Goal: Information Seeking & Learning: Check status

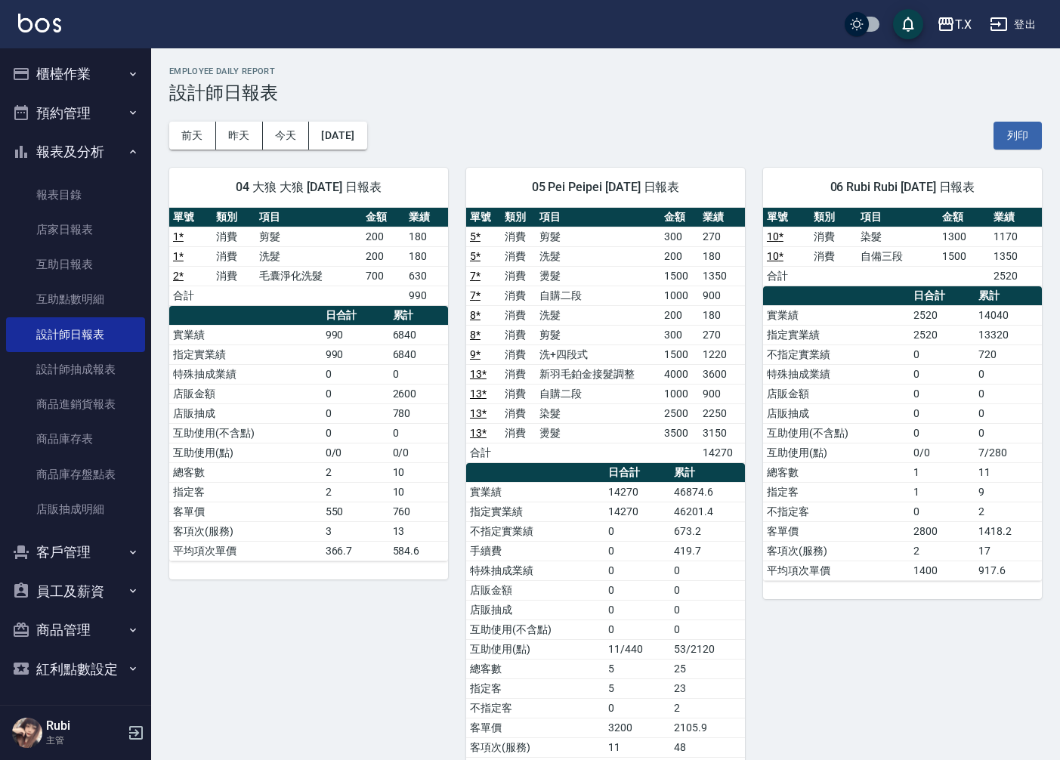
scroll to position [84, 0]
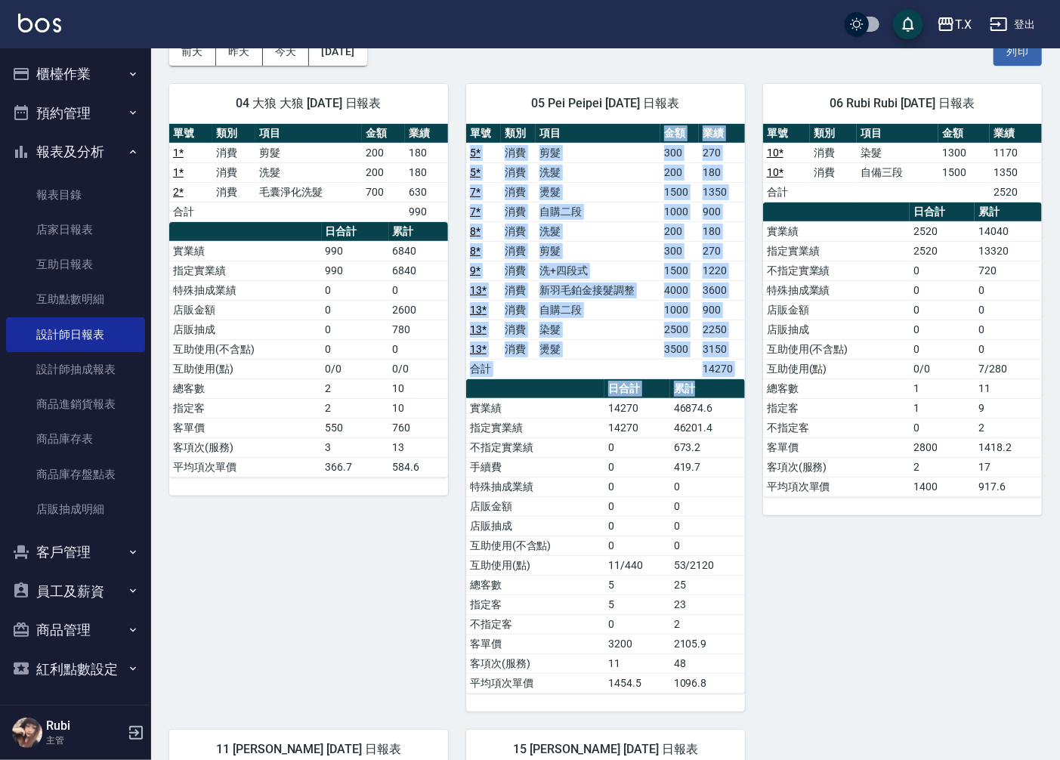
drag, startPoint x: 654, startPoint y: 152, endPoint x: 719, endPoint y: 429, distance: 284.9
click at [714, 407] on div "單號 類別 項目 金額 業績 5 * 消費 剪髮 300 270 5 * 消費 洗髮 200 180 7 * 消費 燙髮 1500 1350 7 * 消費 自…" at bounding box center [605, 409] width 279 height 570
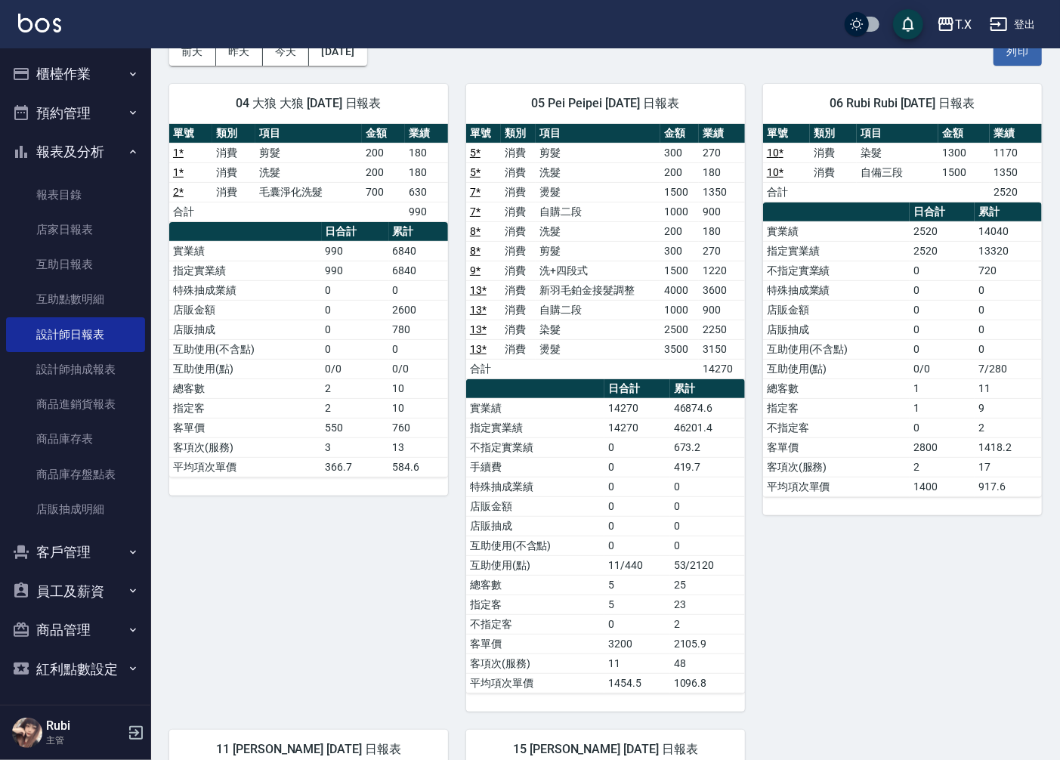
drag, startPoint x: 709, startPoint y: 595, endPoint x: 670, endPoint y: 523, distance: 81.9
click at [699, 574] on tbody "實業績 14270 46874.6 指定實業績 14270 46201.4 不指定實業績 0 673.2 手續費 0 419.7 特殊抽成業績 0 0 店販金…" at bounding box center [605, 545] width 279 height 295
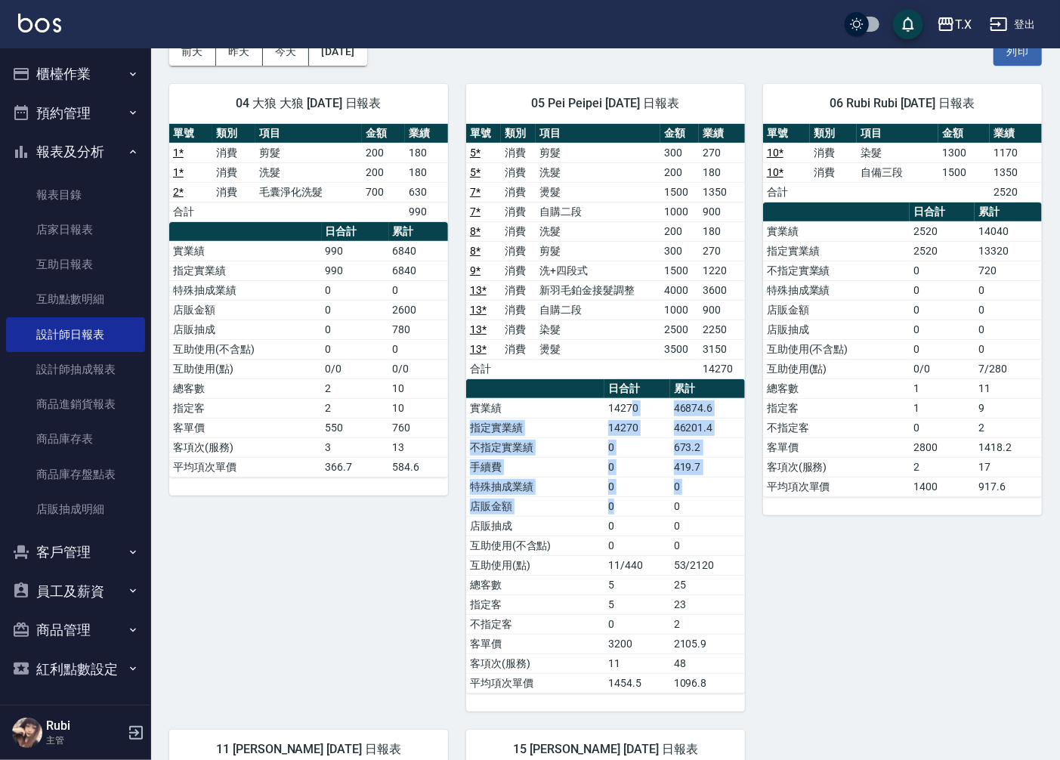
drag, startPoint x: 656, startPoint y: 497, endPoint x: 578, endPoint y: 291, distance: 219.8
click at [630, 410] on tbody "實業績 14270 46874.6 指定實業績 14270 46201.4 不指定實業績 0 673.2 手續費 0 419.7 特殊抽成業績 0 0 店販金…" at bounding box center [605, 545] width 279 height 295
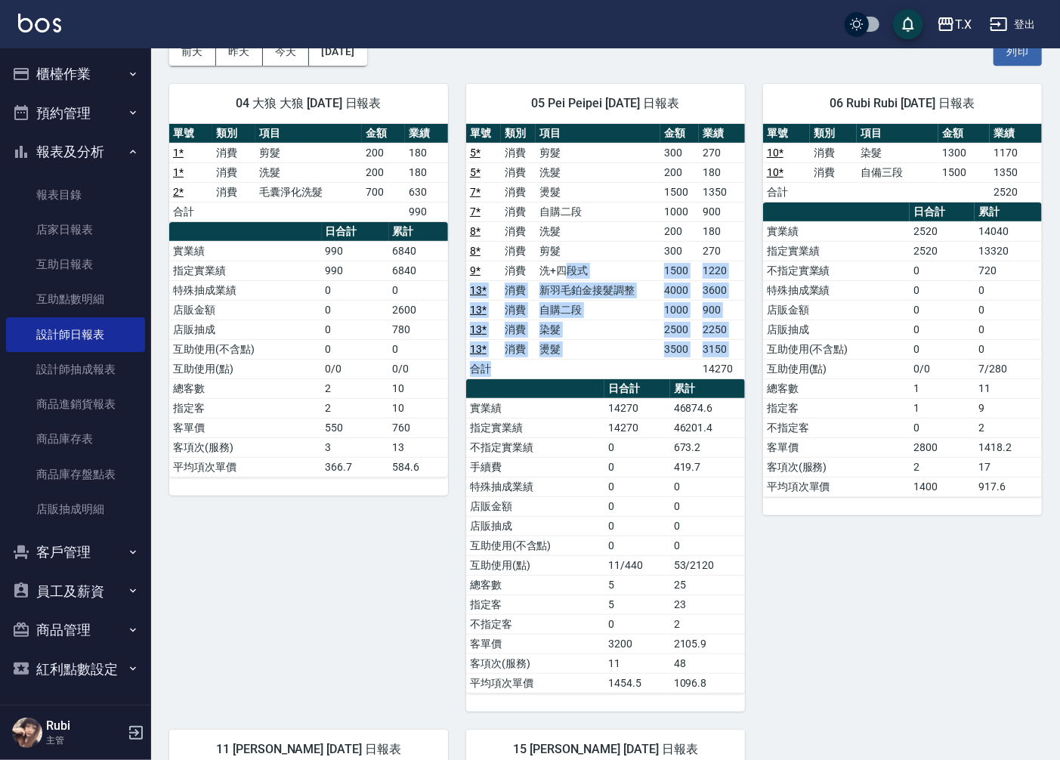
drag, startPoint x: 565, startPoint y: 272, endPoint x: 607, endPoint y: 523, distance: 254.5
click at [598, 428] on div "單號 類別 項目 金額 業績 5 * 消費 剪髮 300 270 5 * 消費 洗髮 200 180 7 * 消費 燙髮 1500 1350 7 * 消費 自…" at bounding box center [605, 409] width 279 height 570
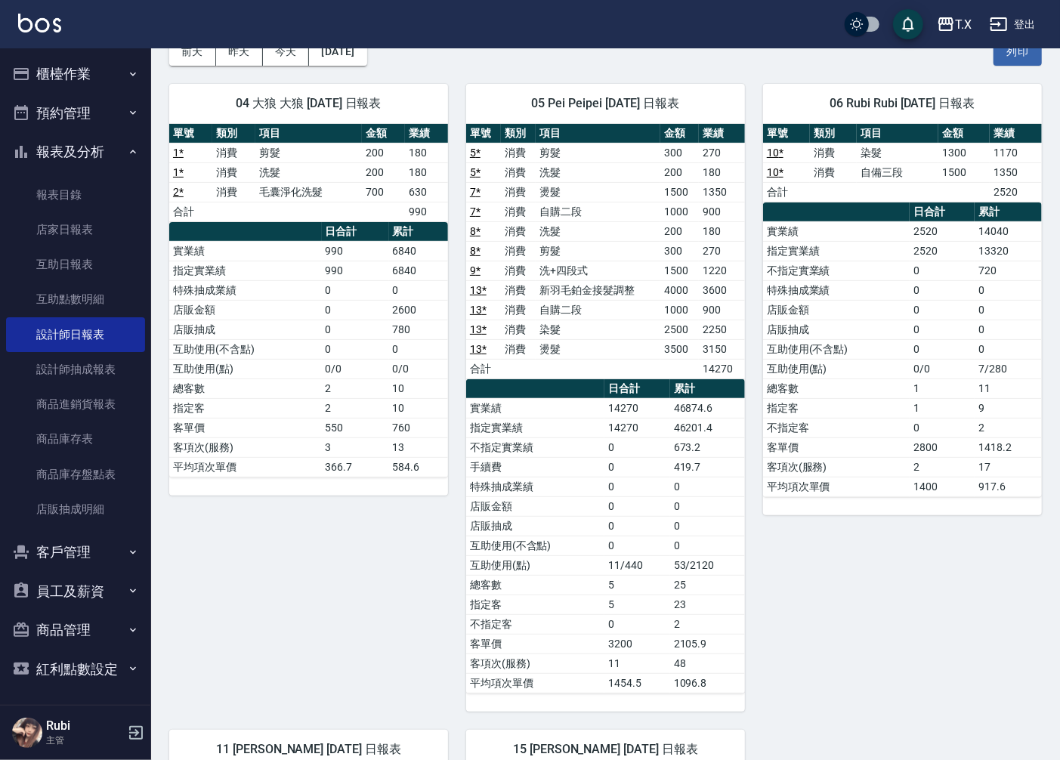
click at [610, 572] on td "11/440" at bounding box center [638, 566] width 66 height 20
drag, startPoint x: 602, startPoint y: 540, endPoint x: 572, endPoint y: 436, distance: 107.7
click at [575, 447] on tbody "實業績 14270 46874.6 指定實業績 14270 46201.4 不指定實業績 0 673.2 手續費 0 419.7 特殊抽成業績 0 0 店販金…" at bounding box center [605, 545] width 279 height 295
drag, startPoint x: 569, startPoint y: 354, endPoint x: 618, endPoint y: 532, distance: 185.0
click at [596, 454] on div "單號 類別 項目 金額 業績 5 * 消費 剪髮 300 270 5 * 消費 洗髮 200 180 7 * 消費 燙髮 1500 1350 7 * 消費 自…" at bounding box center [605, 409] width 279 height 570
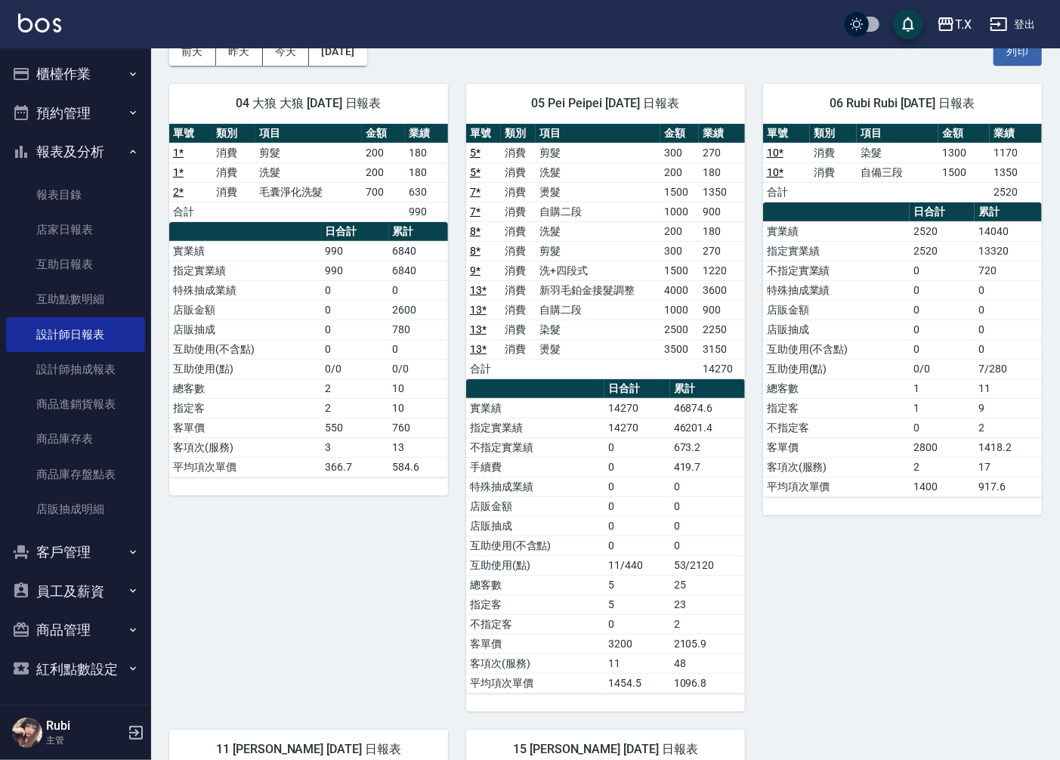
click at [620, 534] on td "0" at bounding box center [638, 526] width 66 height 20
drag, startPoint x: 623, startPoint y: 466, endPoint x: 580, endPoint y: 299, distance: 172.5
click at [615, 393] on table "日合計 累計 實業績 14270 46874.6 指定實業績 14270 46201.4 不指定實業績 0 673.2 手續費 0 419.7 特殊抽成業績 …" at bounding box center [605, 536] width 279 height 314
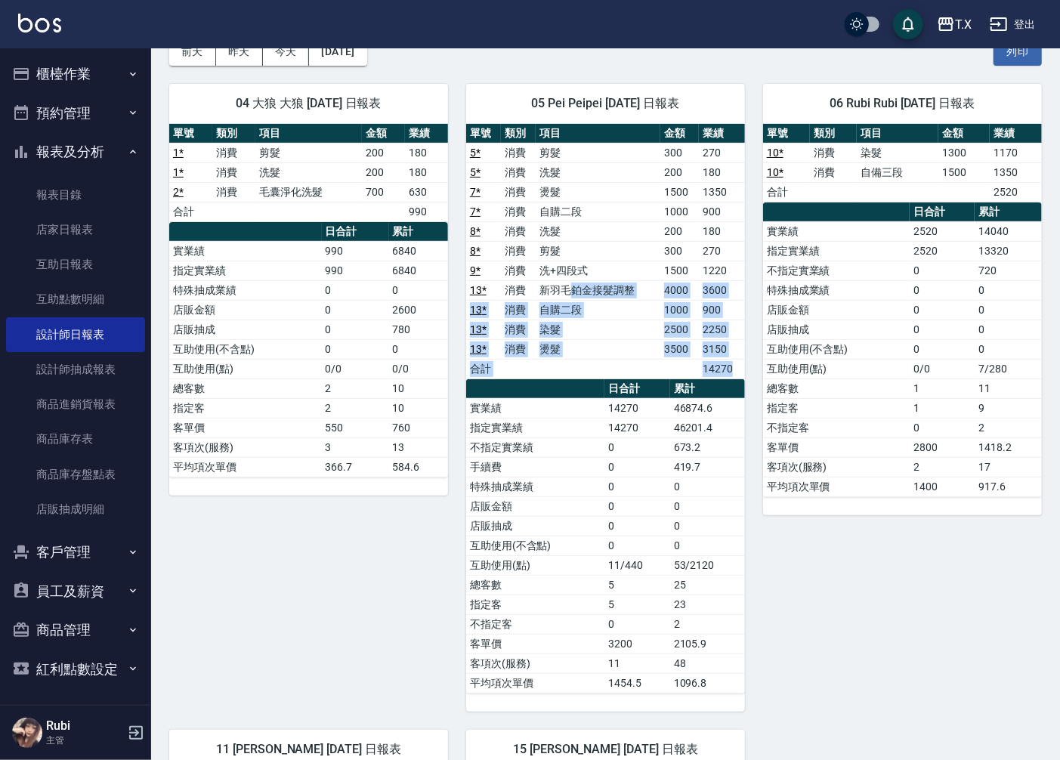
drag, startPoint x: 578, startPoint y: 303, endPoint x: 603, endPoint y: 472, distance: 170.4
click at [603, 431] on div "單號 類別 項目 金額 業績 5 * 消費 剪髮 300 270 5 * 消費 洗髮 200 180 7 * 消費 燙髮 1500 1350 7 * 消費 自…" at bounding box center [605, 409] width 279 height 570
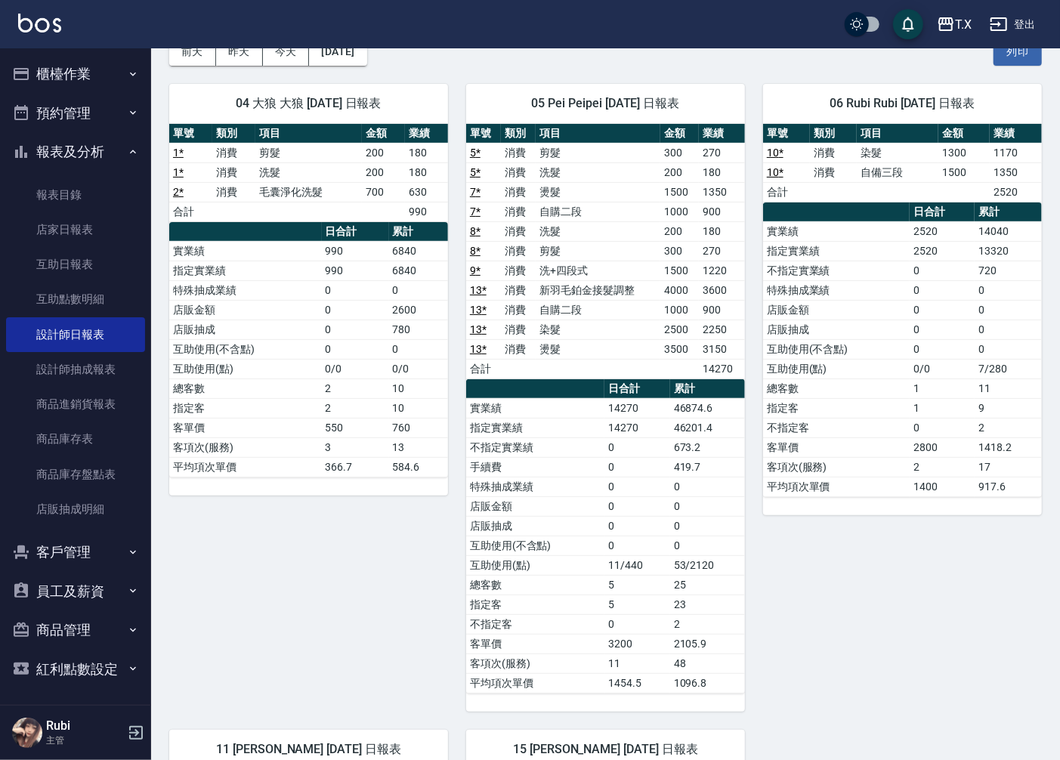
click at [607, 488] on td "0" at bounding box center [638, 487] width 66 height 20
drag, startPoint x: 622, startPoint y: 484, endPoint x: 603, endPoint y: 393, distance: 92.7
click at [608, 412] on tbody "實業績 14270 46874.6 指定實業績 14270 46201.4 不指定實業績 0 673.2 手續費 0 419.7 特殊抽成業績 0 0 店販金…" at bounding box center [605, 545] width 279 height 295
click at [608, 368] on tbody "5 * 消費 剪髮 300 270 5 * 消費 洗髮 200 180 7 * 消費 燙髮 1500 1350 7 * 消費 自購二段 1000 900 8 …" at bounding box center [605, 261] width 279 height 236
click at [628, 452] on td "0" at bounding box center [638, 448] width 66 height 20
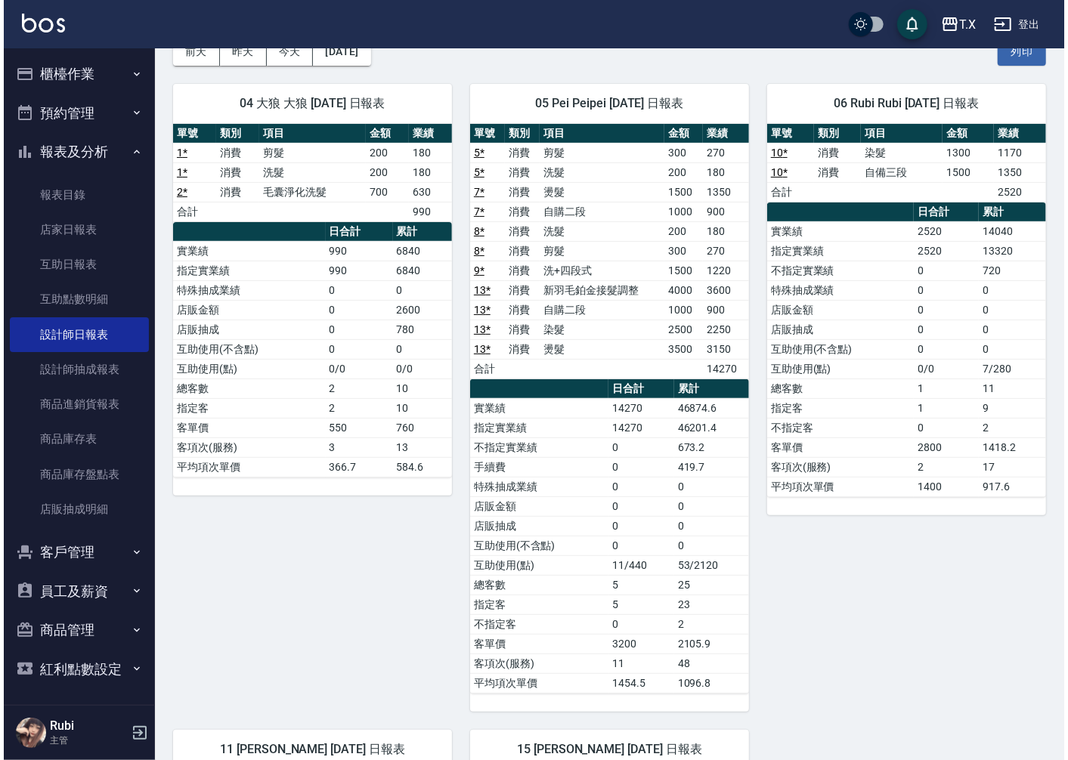
scroll to position [0, 0]
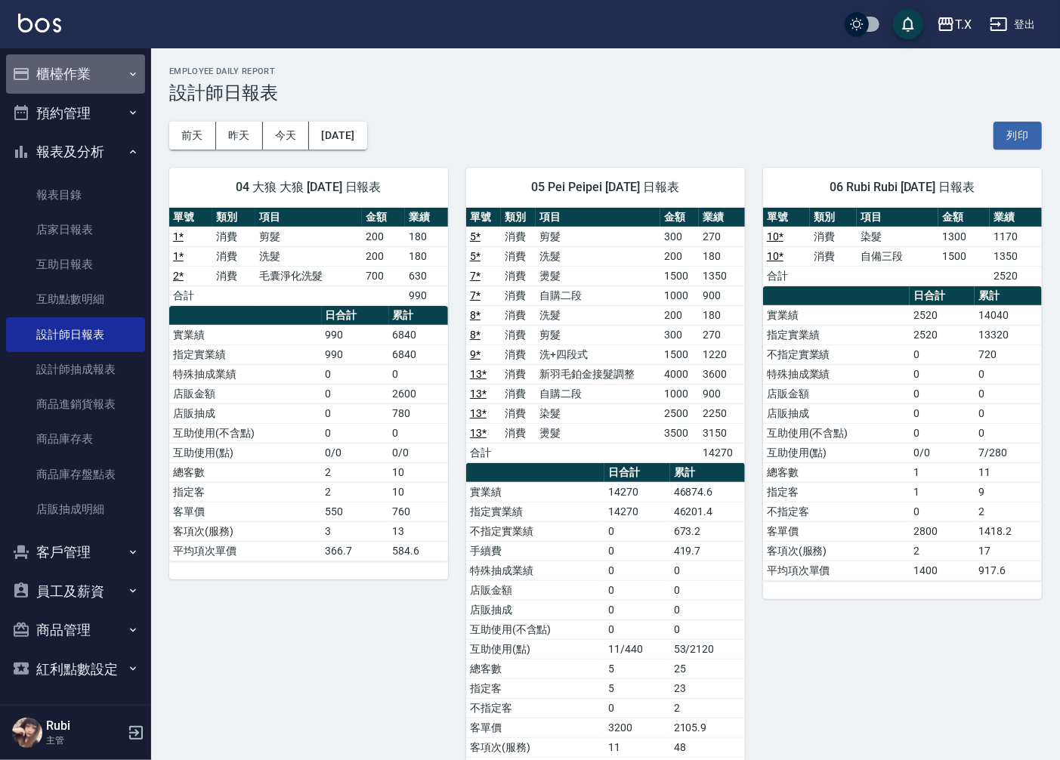
click at [87, 59] on button "櫃檯作業" at bounding box center [75, 73] width 139 height 39
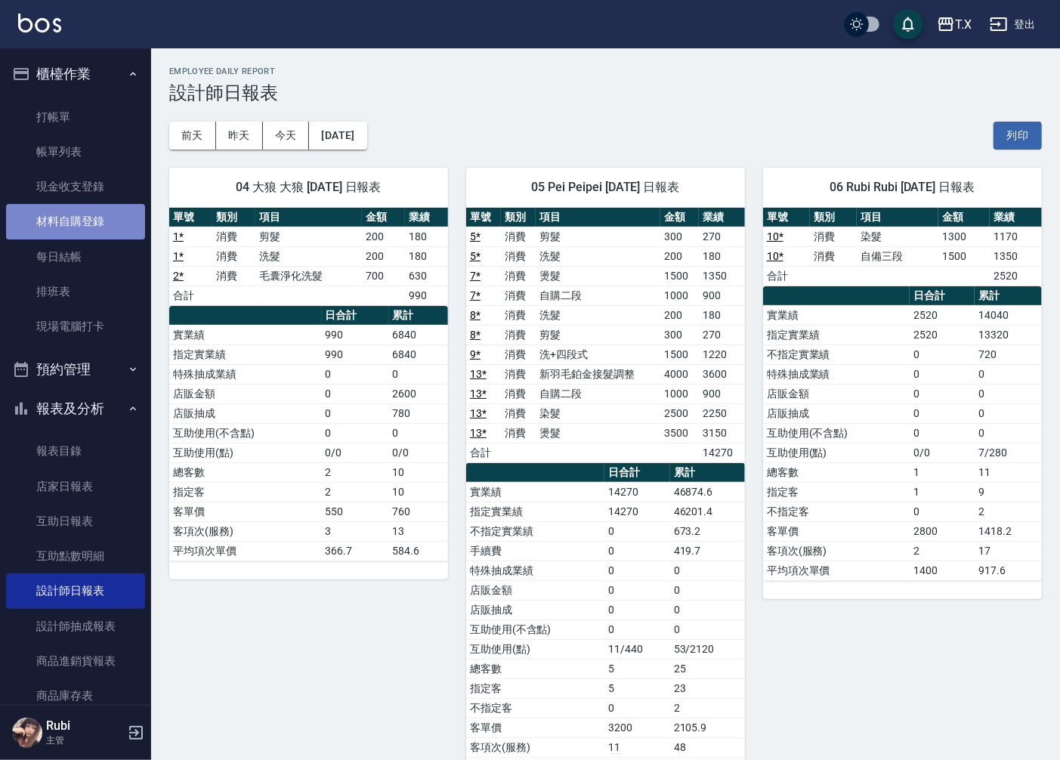
click at [78, 221] on link "材料自購登錄" at bounding box center [75, 221] width 139 height 35
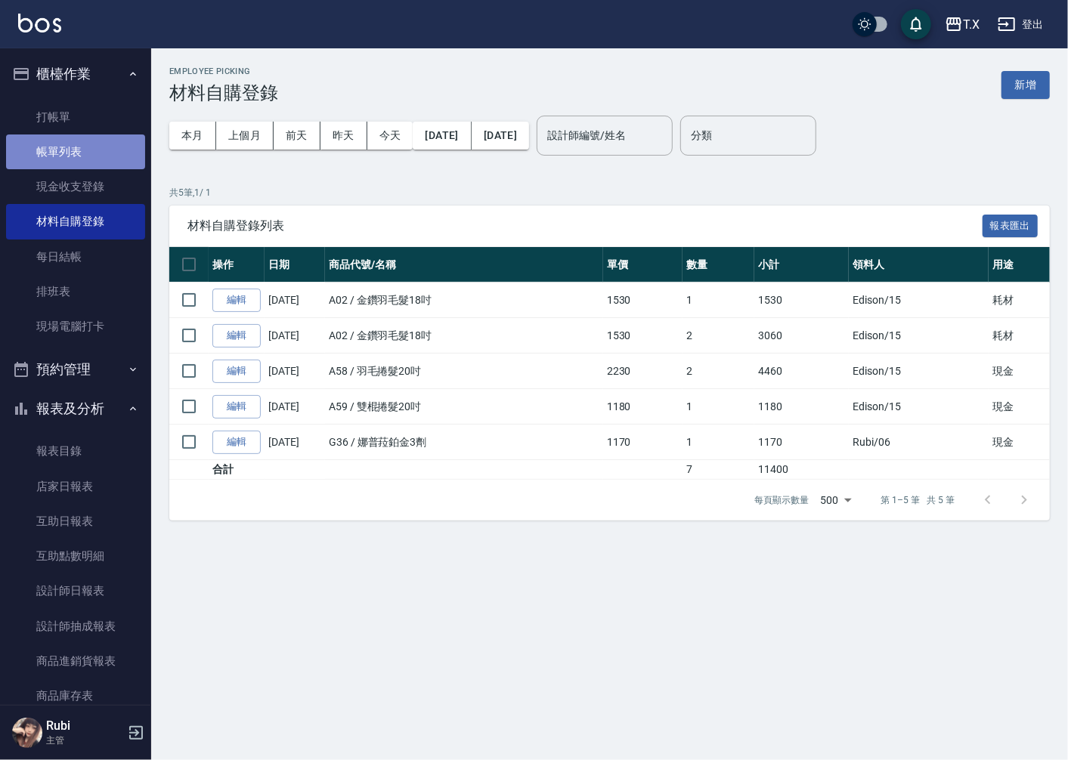
click at [81, 147] on link "帳單列表" at bounding box center [75, 152] width 139 height 35
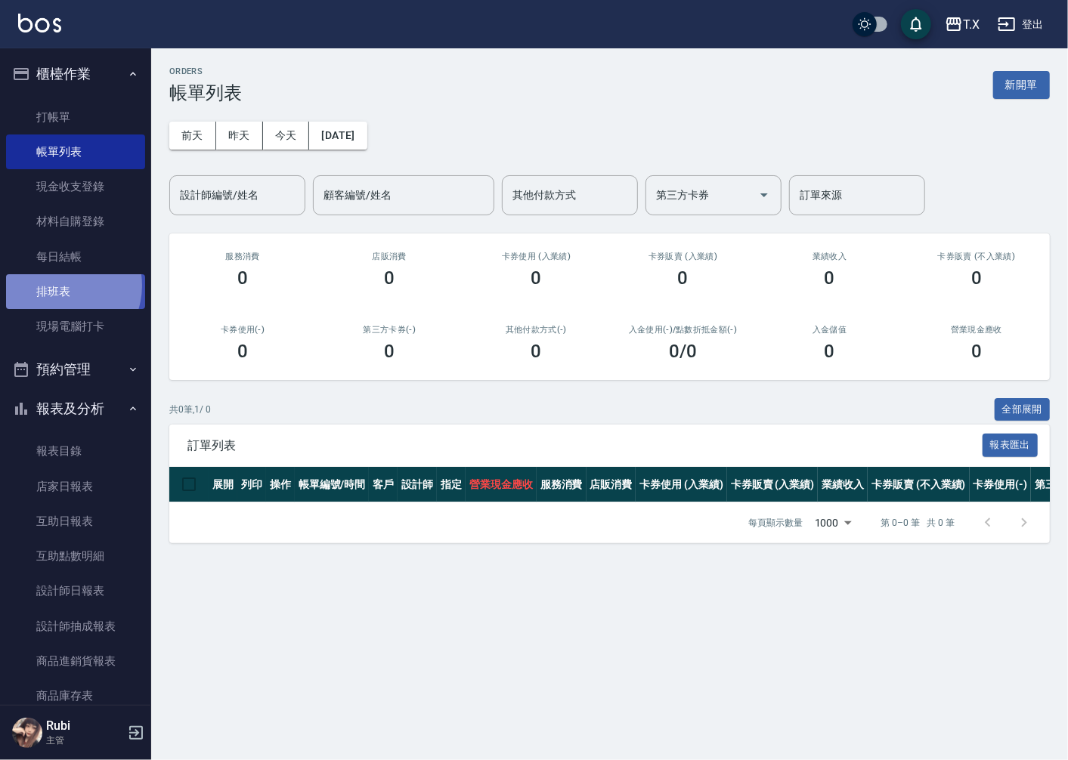
click at [60, 286] on link "排班表" at bounding box center [75, 291] width 139 height 35
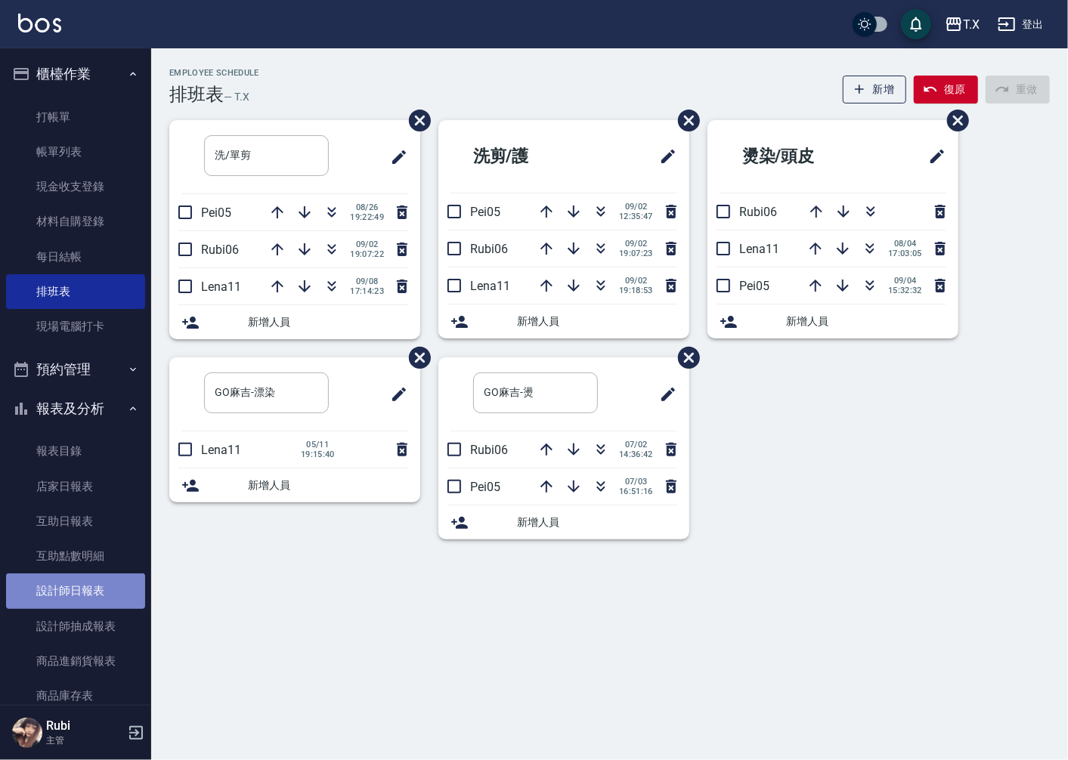
click at [98, 598] on link "設計師日報表" at bounding box center [75, 591] width 139 height 35
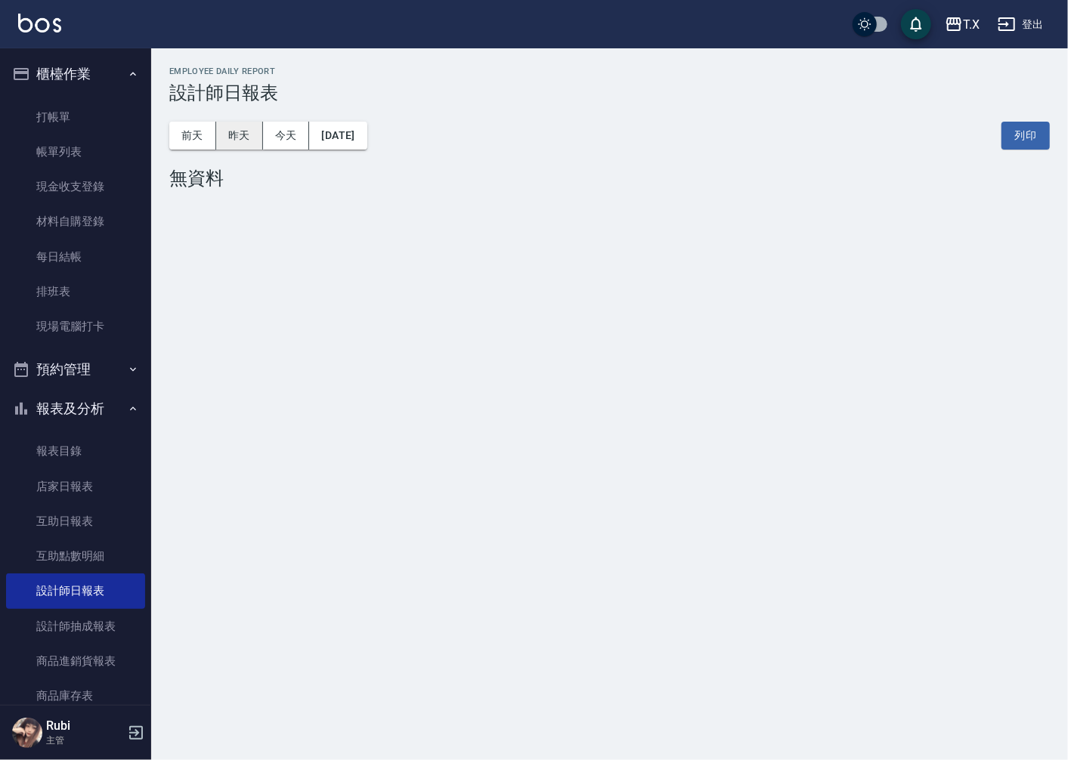
click at [224, 134] on button "昨天" at bounding box center [239, 136] width 47 height 28
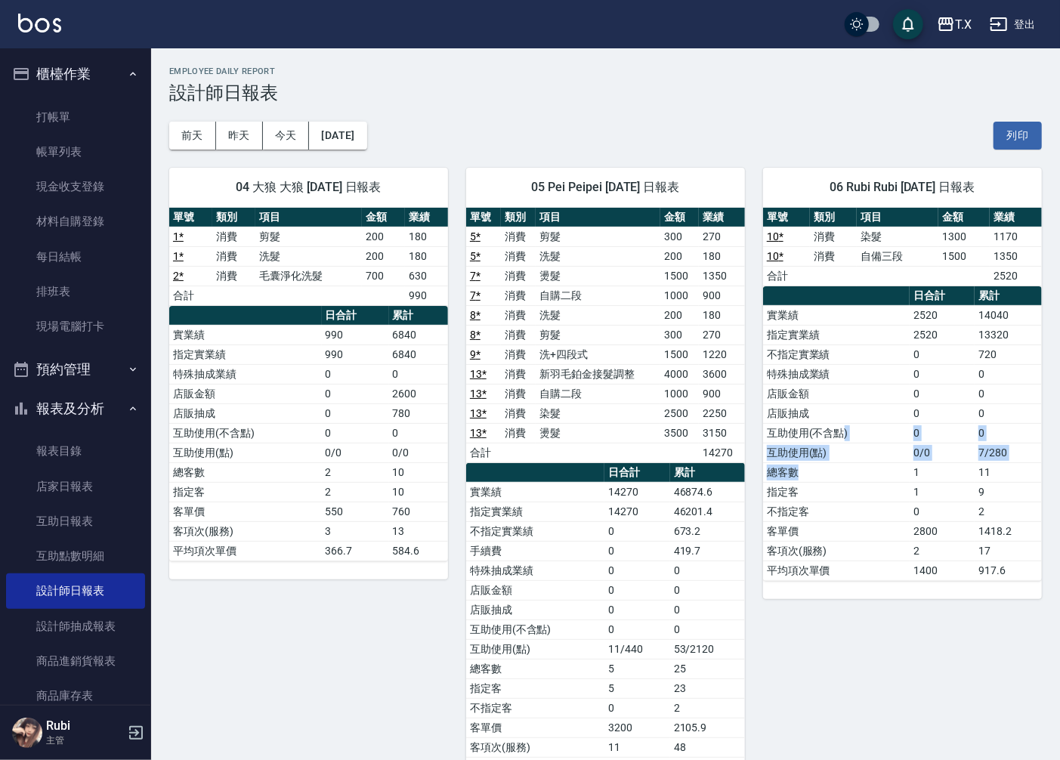
drag, startPoint x: 864, startPoint y: 472, endPoint x: 822, endPoint y: 345, distance: 134.6
click at [837, 394] on tbody "實業績 2520 14040 指定實業績 2520 13320 不指定實業績 0 720 特殊抽成業績 0 0 店販金額 0 0 店販抽成 0 0 互助使用(…" at bounding box center [902, 442] width 279 height 275
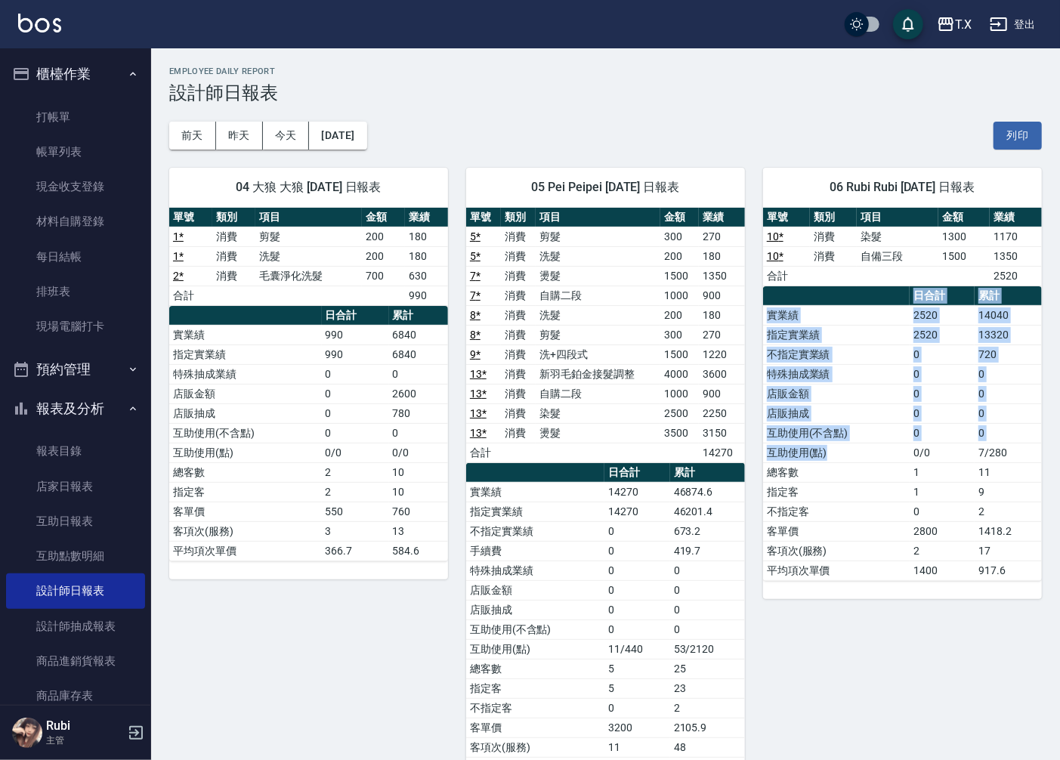
drag, startPoint x: 801, startPoint y: 292, endPoint x: 844, endPoint y: 476, distance: 189.2
click at [833, 457] on table "日合計 累計 實業績 2520 14040 指定實業績 2520 13320 不指定實業績 0 720 特殊抽成業績 0 0 店販金額 0 0 店販抽成 0 …" at bounding box center [902, 433] width 279 height 295
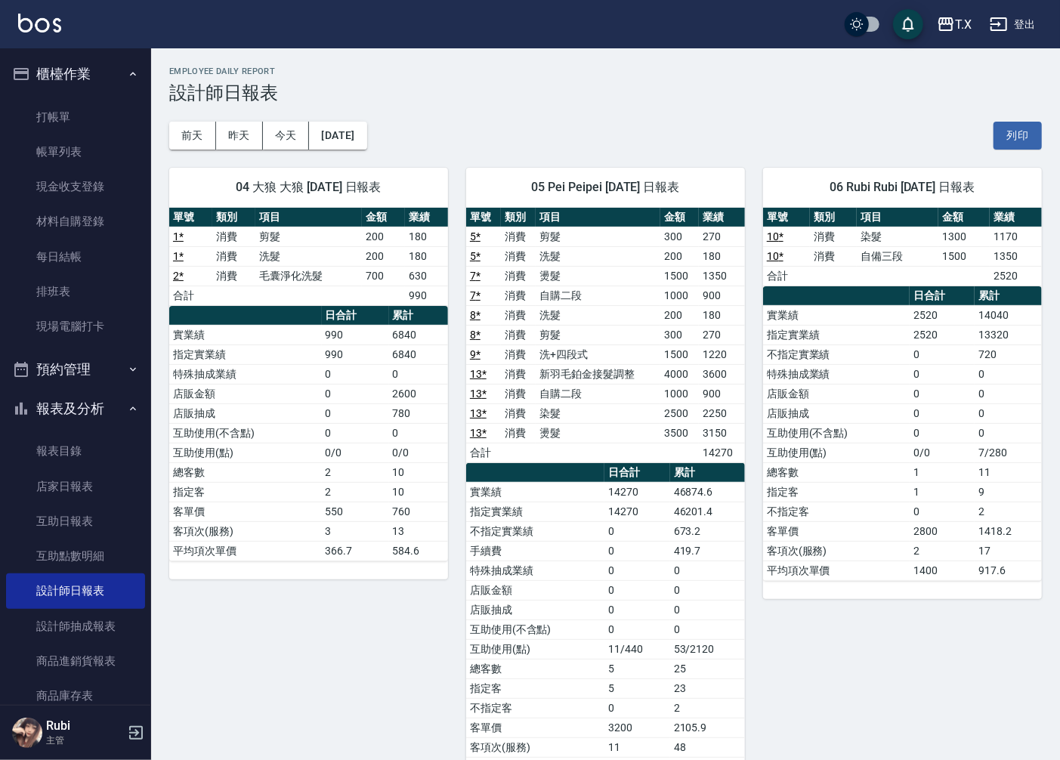
drag, startPoint x: 899, startPoint y: 543, endPoint x: 893, endPoint y: 503, distance: 40.6
click at [900, 535] on tbody "實業績 2520 14040 指定實業績 2520 13320 不指定實業績 0 720 特殊抽成業績 0 0 店販金額 0 0 店販抽成 0 0 互助使用(…" at bounding box center [902, 442] width 279 height 275
drag, startPoint x: 893, startPoint y: 503, endPoint x: 865, endPoint y: 435, distance: 73.3
click at [867, 441] on tbody "實業績 2520 14040 指定實業績 2520 13320 不指定實業績 0 720 特殊抽成業績 0 0 店販金額 0 0 店販抽成 0 0 互助使用(…" at bounding box center [902, 442] width 279 height 275
drag, startPoint x: 847, startPoint y: 393, endPoint x: 769, endPoint y: 412, distance: 80.8
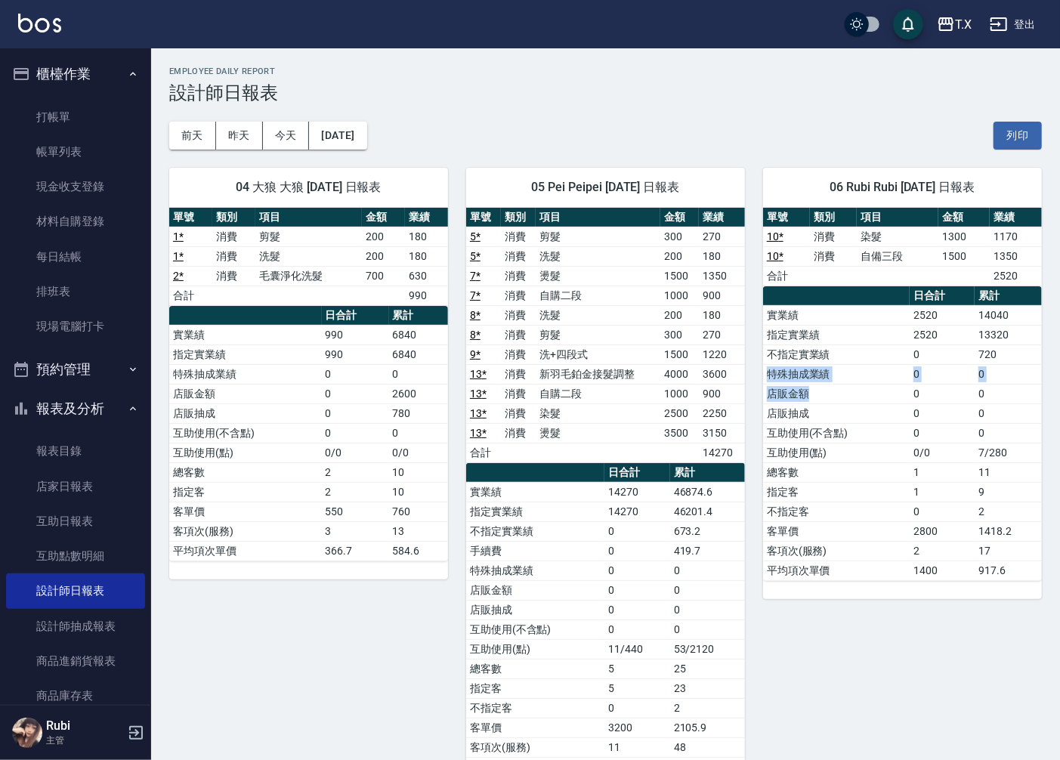
click at [769, 398] on td "店販金額" at bounding box center [836, 394] width 147 height 20
click at [766, 448] on td "互助使用(點)" at bounding box center [836, 453] width 147 height 20
click at [272, 145] on button "今天" at bounding box center [286, 136] width 47 height 28
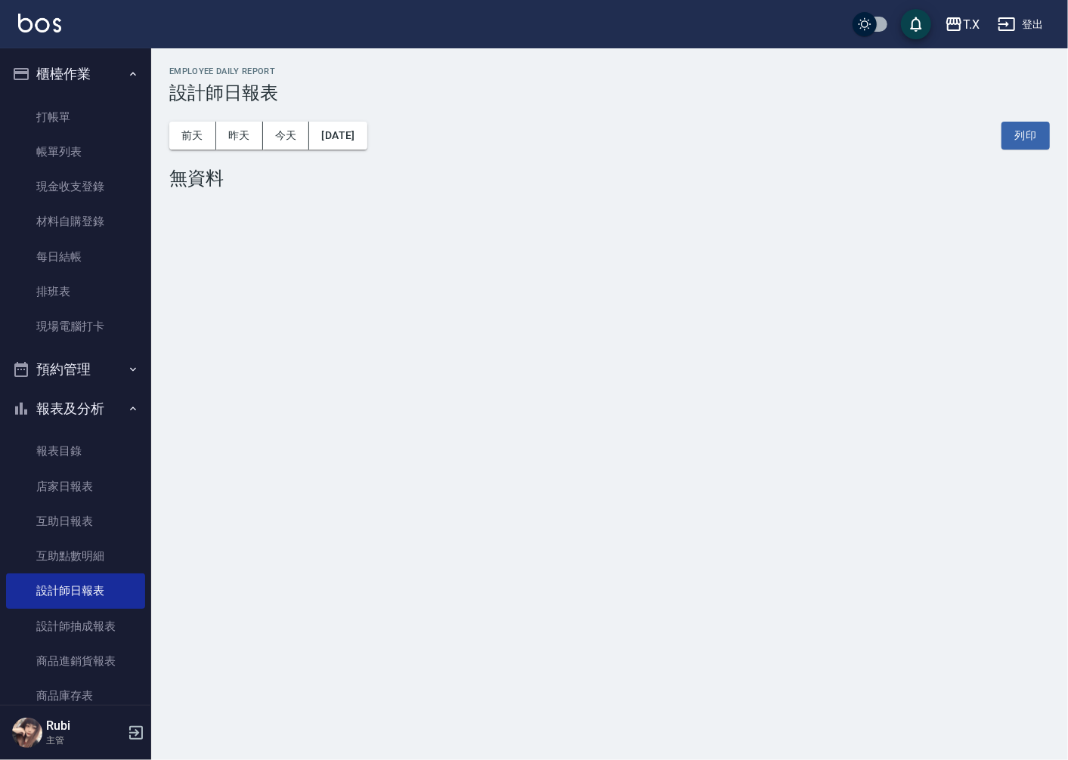
drag, startPoint x: 389, startPoint y: 272, endPoint x: 382, endPoint y: 339, distance: 66.9
click at [385, 333] on div "T.X [DATE] 設計師日報表 列印時間： [DATE][PHONE_NUMBER]:07 Employee Daily Report 設計師日報表 [D…" at bounding box center [534, 380] width 1068 height 760
drag, startPoint x: 371, startPoint y: 371, endPoint x: 367, endPoint y: 363, distance: 9.1
click at [370, 370] on div "T.X [DATE] 設計師日報表 列印時間： [DATE][PHONE_NUMBER]:07 Employee Daily Report 設計師日報表 [D…" at bounding box center [534, 380] width 1068 height 760
click at [57, 283] on link "排班表" at bounding box center [75, 291] width 139 height 35
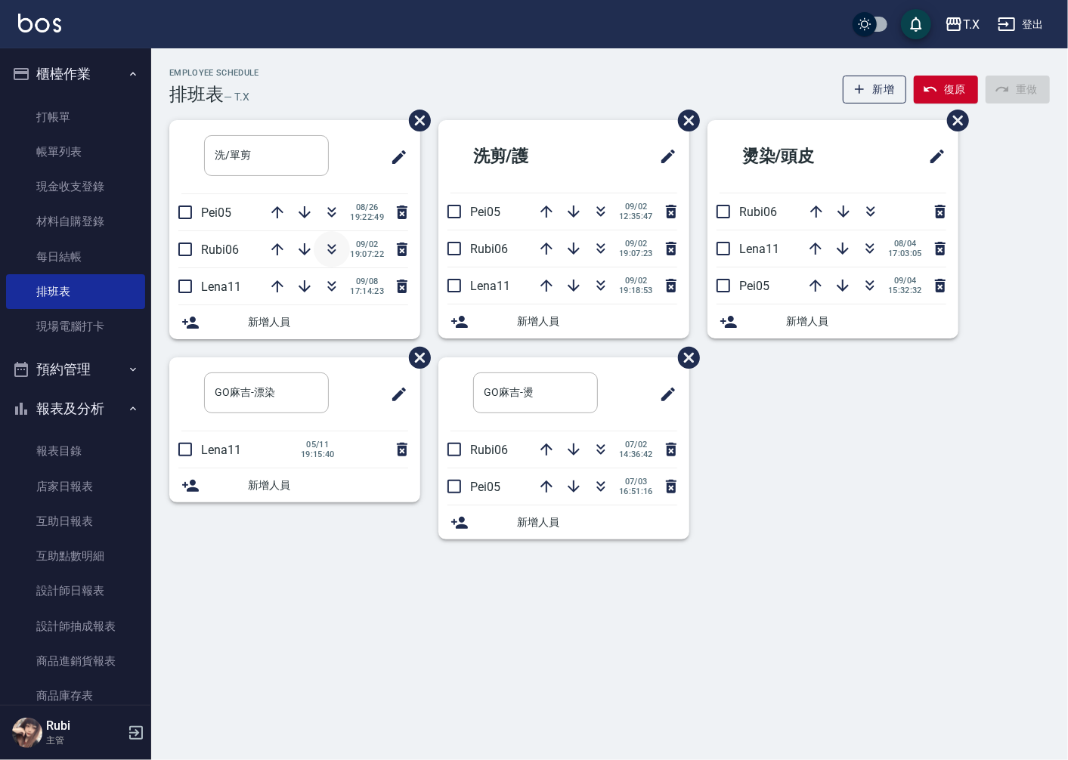
click at [334, 258] on icon "button" at bounding box center [332, 249] width 18 height 18
